Goal: Find specific page/section: Find specific page/section

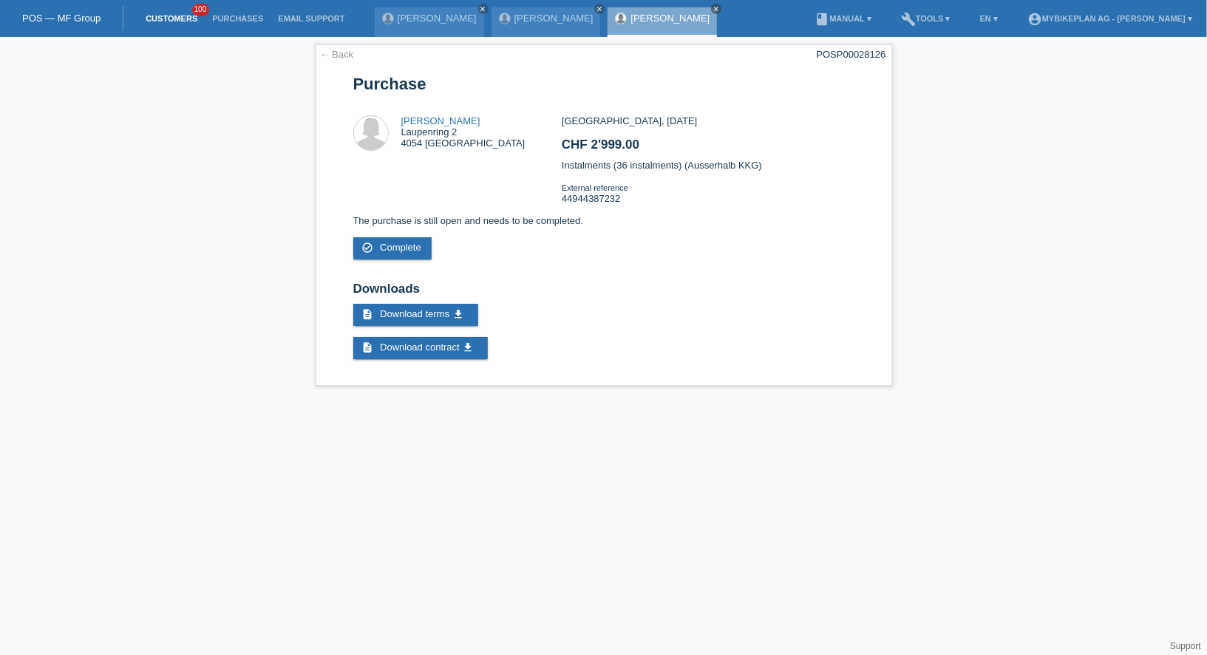
click at [164, 20] on link "Customers" at bounding box center [171, 18] width 66 height 9
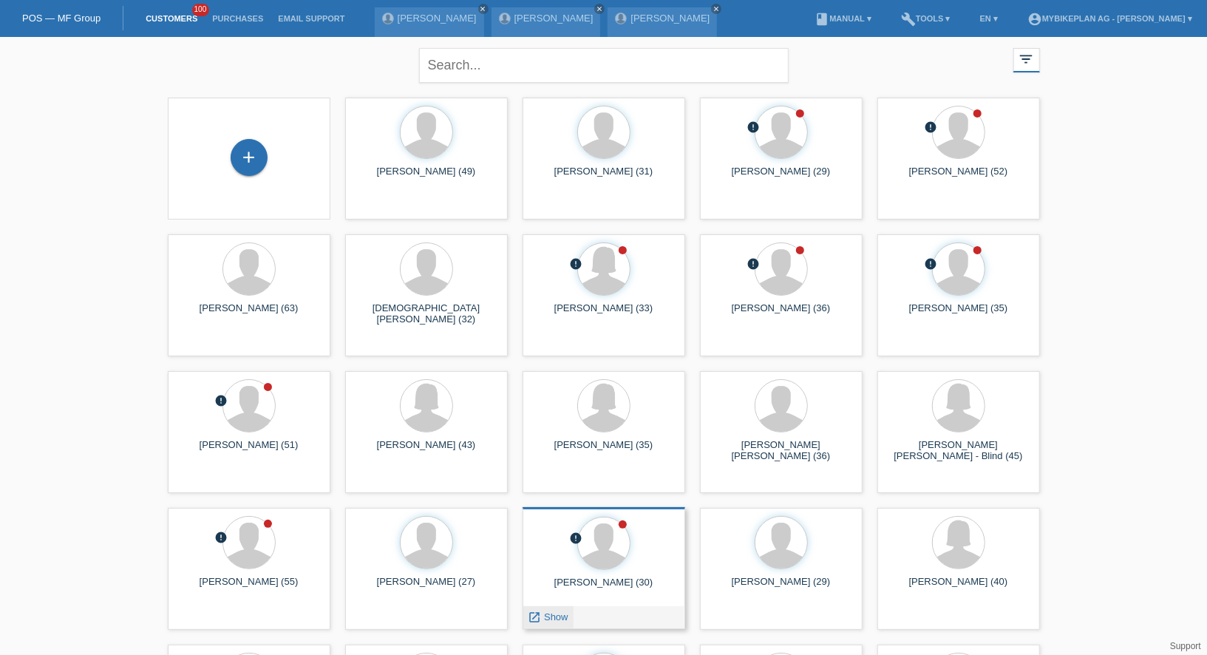
click at [550, 618] on span "Show" at bounding box center [556, 616] width 24 height 11
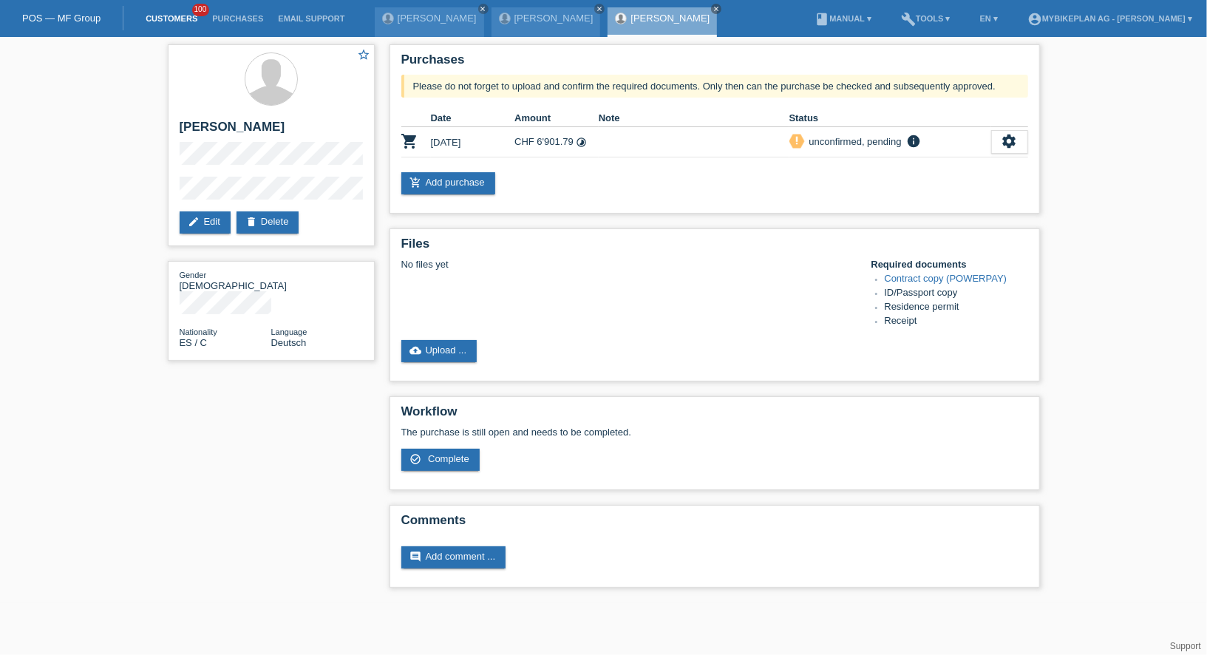
click at [166, 23] on link "Customers" at bounding box center [171, 18] width 66 height 9
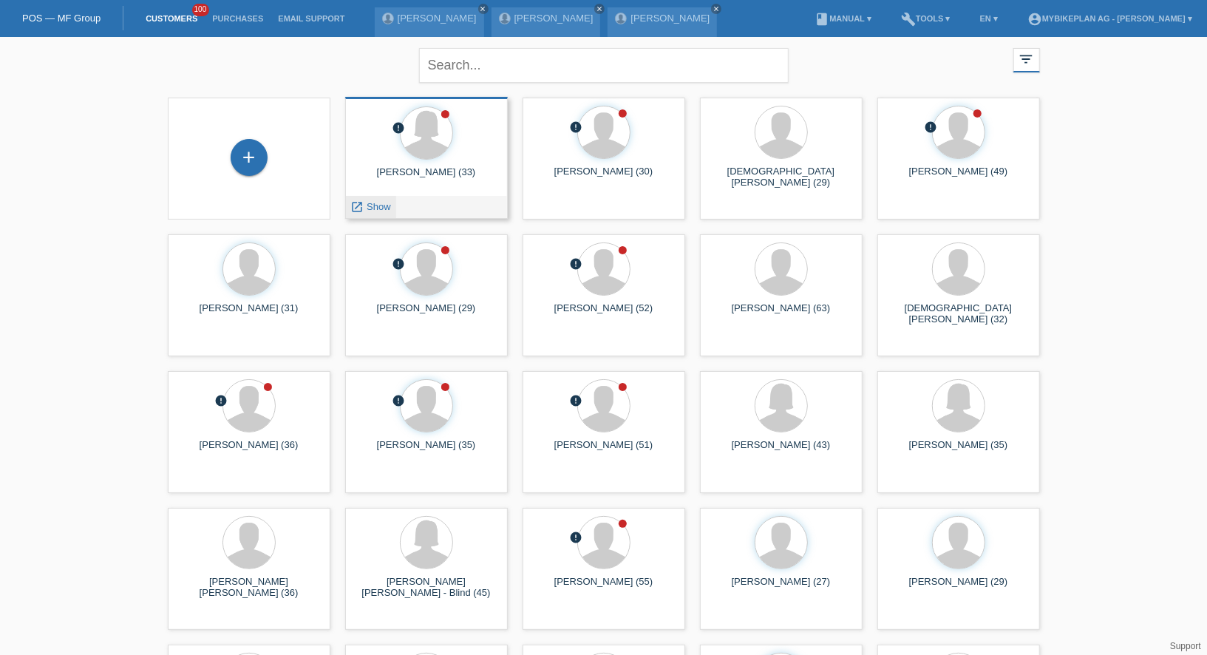
click at [383, 213] on div "launch Show" at bounding box center [371, 207] width 50 height 22
click at [383, 210] on span "Show" at bounding box center [378, 206] width 24 height 11
